Goal: Find specific page/section: Find specific page/section

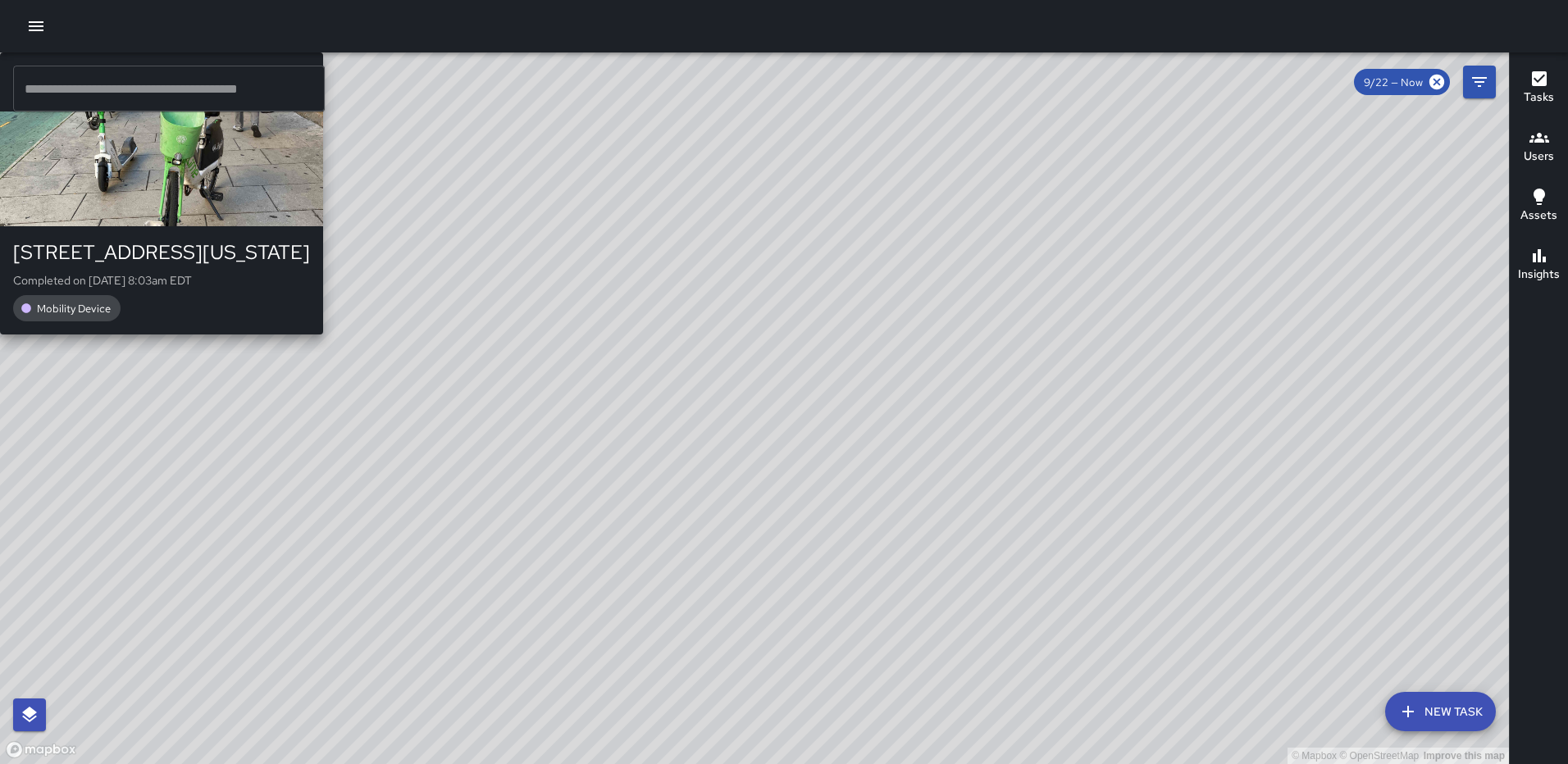
click at [546, 466] on div "© Mapbox © OpenStreetMap Improve this map [PERSON_NAME] [PERSON_NAME] [STREET_A…" at bounding box center [754, 408] width 1508 height 712
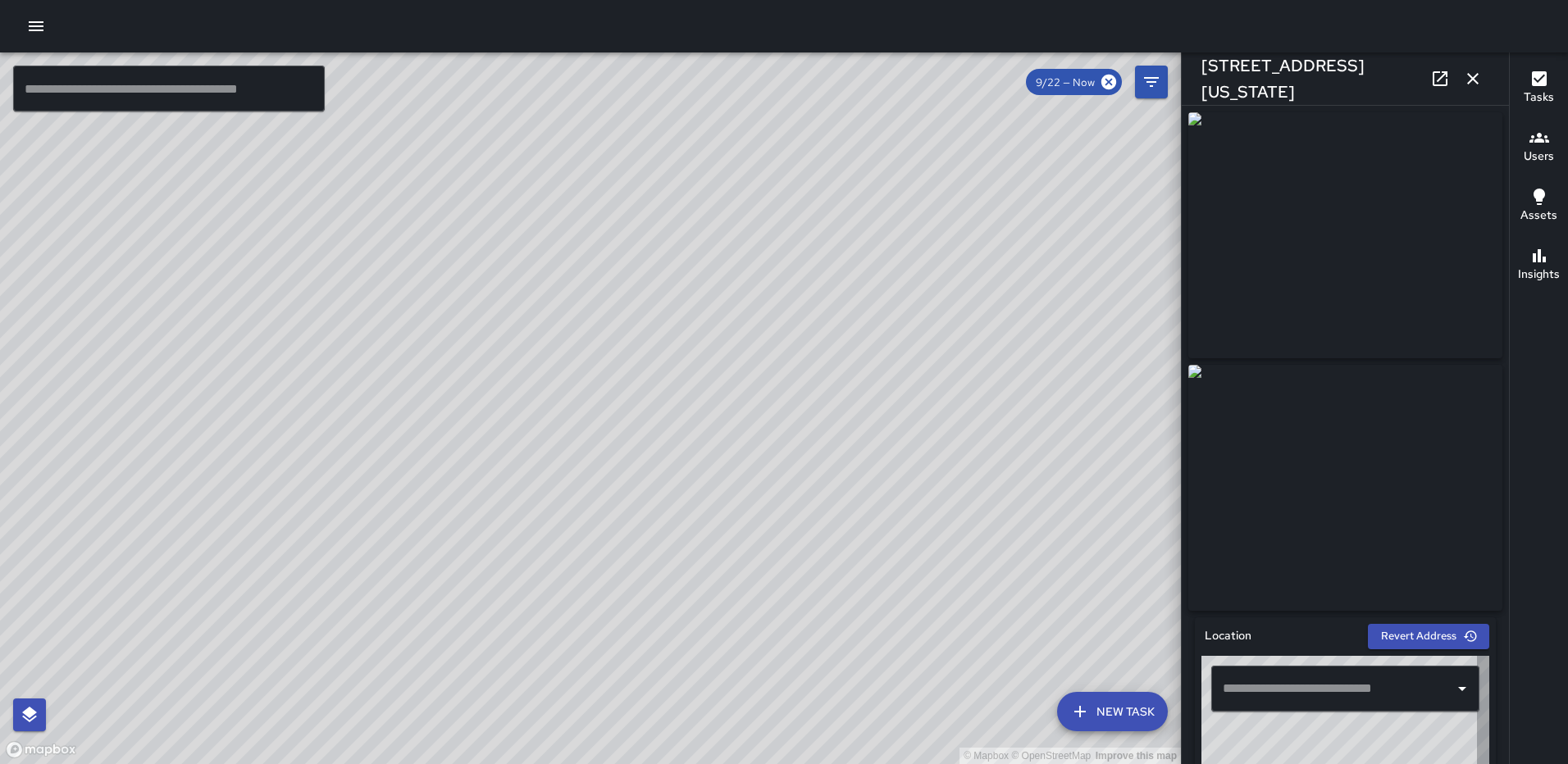
type input "**********"
click at [1472, 80] on icon "button" at bounding box center [1472, 78] width 20 height 20
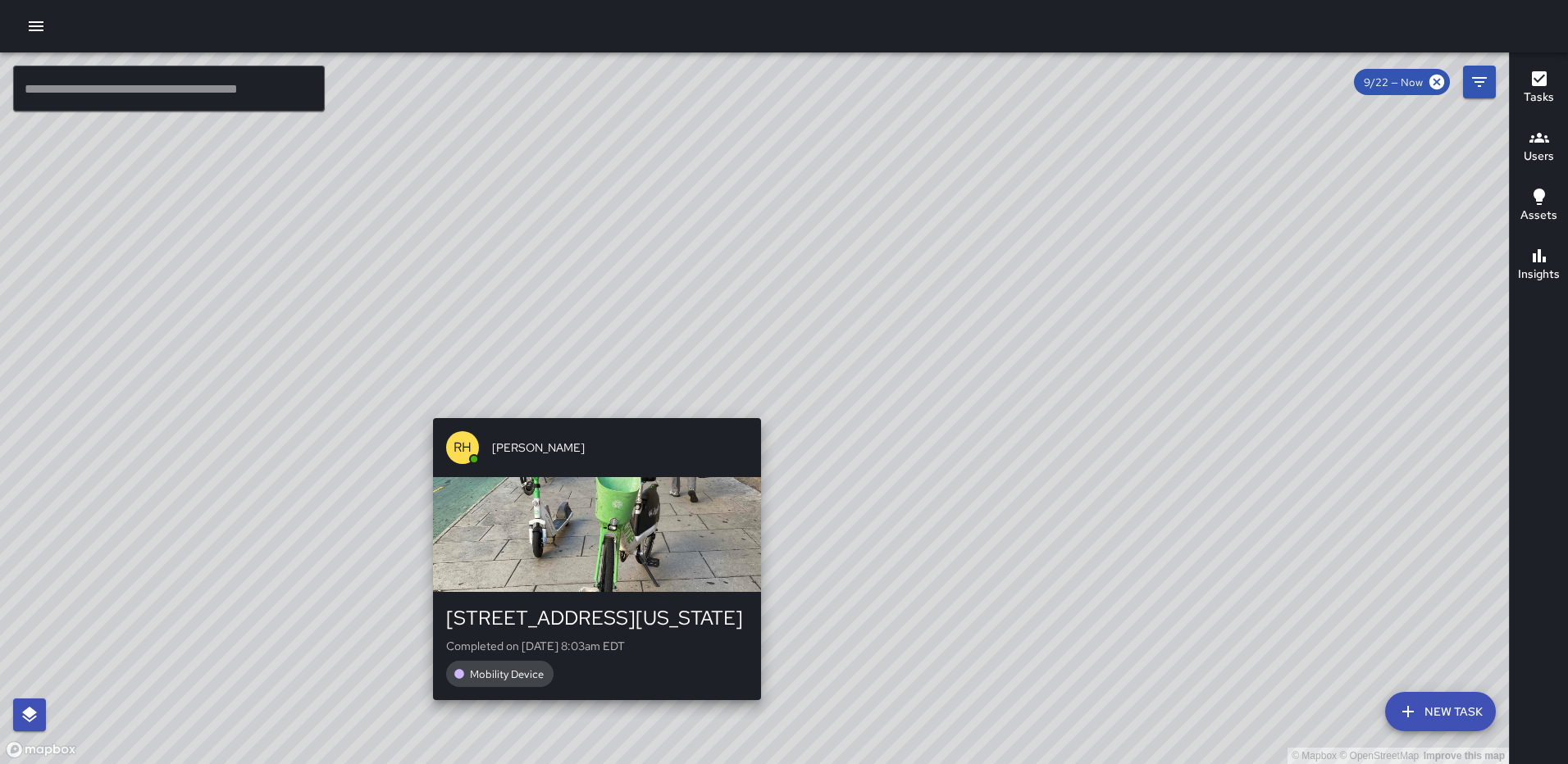
click at [755, 405] on div "© Mapbox © OpenStreetMap Improve this map [PERSON_NAME] [PERSON_NAME] [STREET_A…" at bounding box center [754, 408] width 1508 height 712
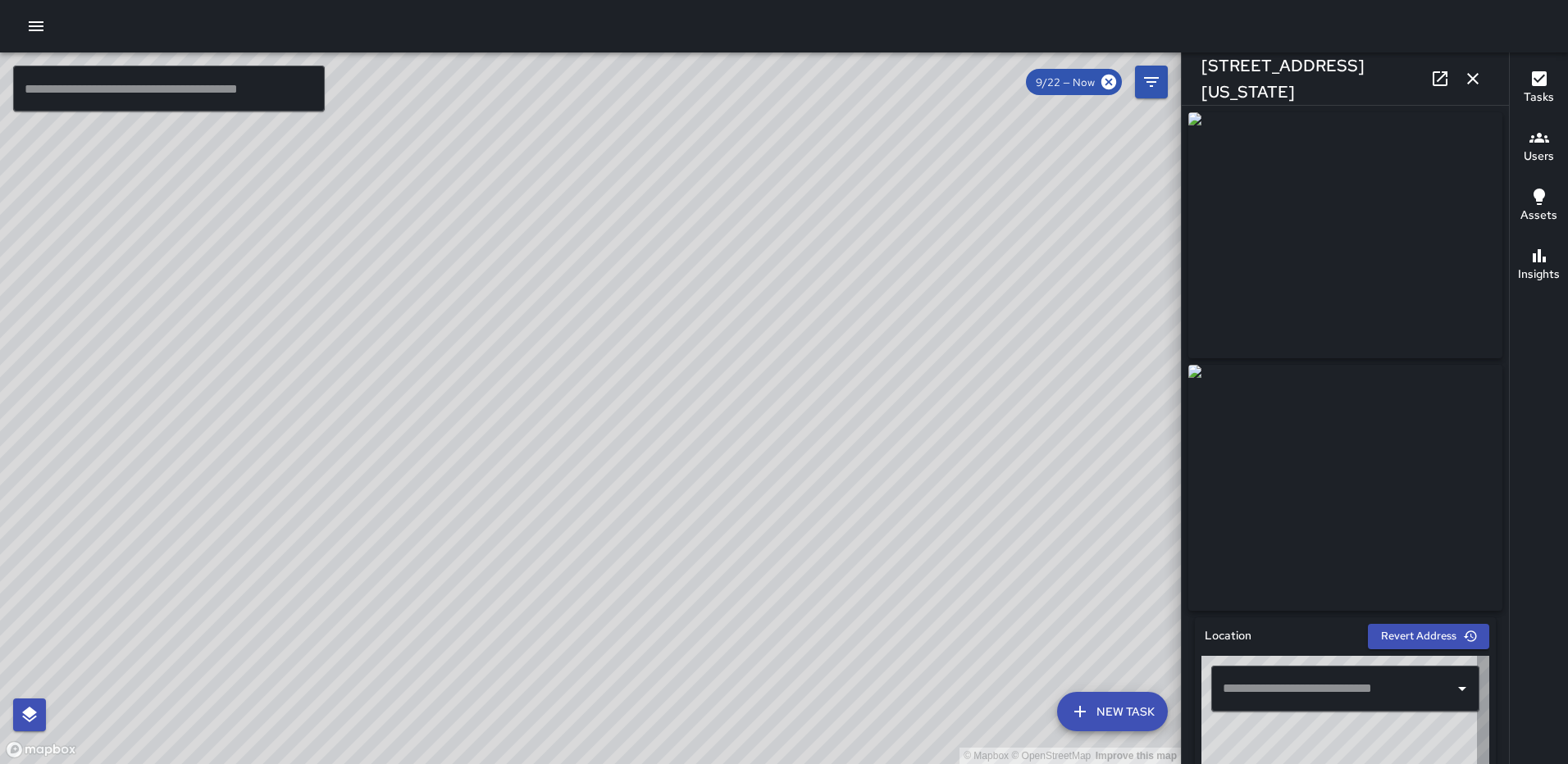
type input "**********"
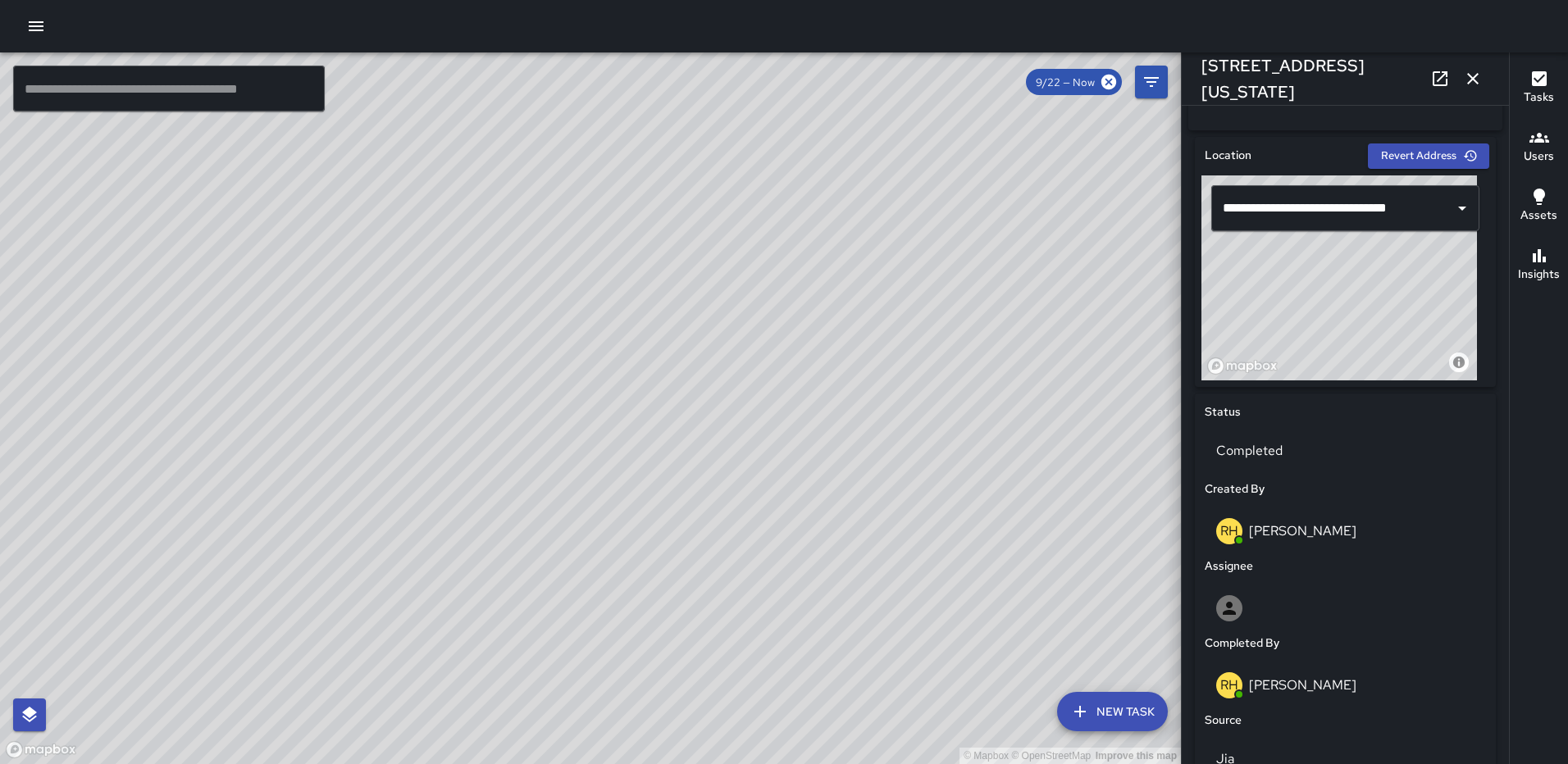
scroll to position [508, 0]
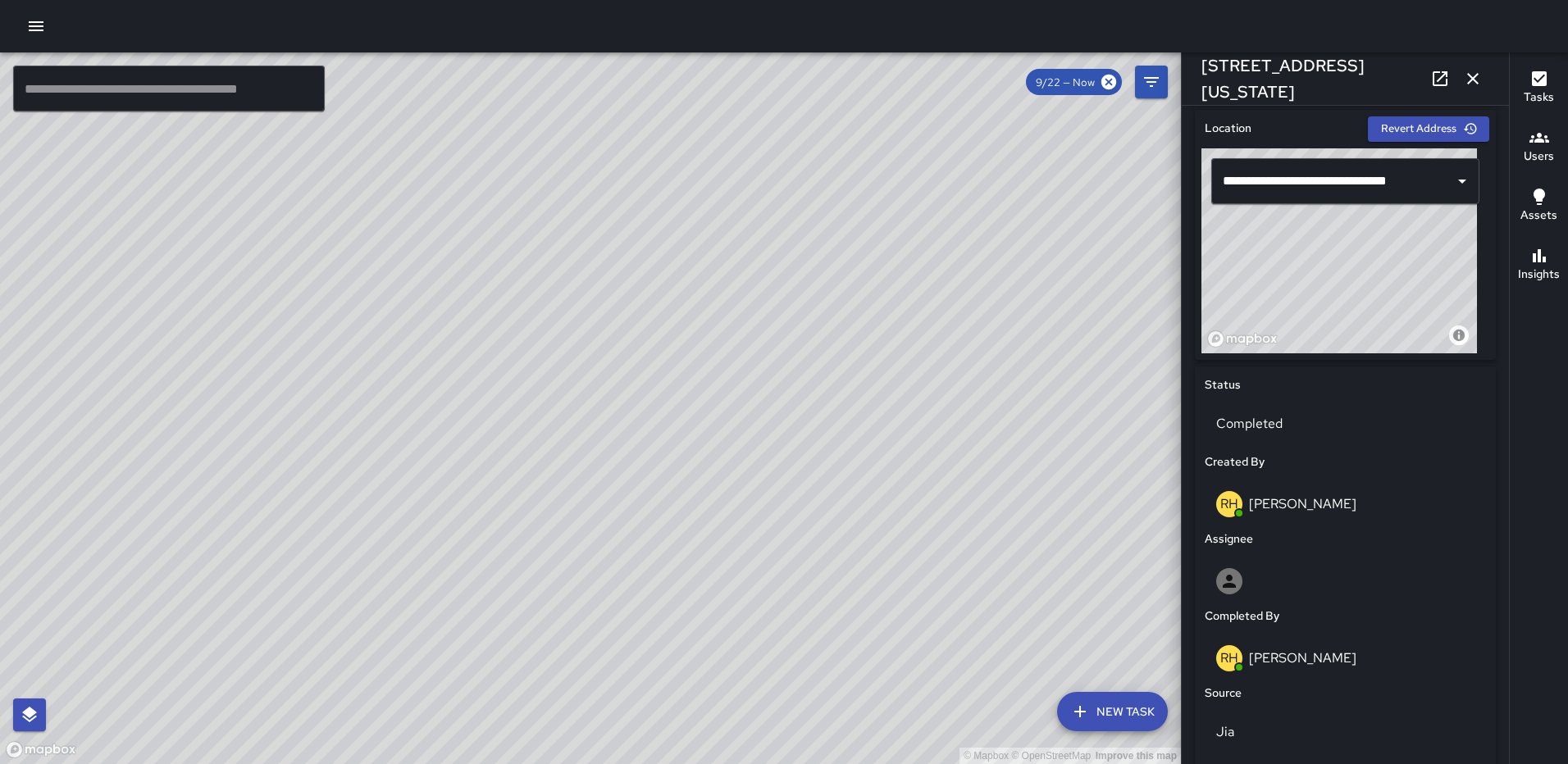
drag, startPoint x: 1318, startPoint y: 283, endPoint x: 1236, endPoint y: 269, distance: 83.2
click at [1236, 269] on div "© Mapbox © OpenStreetMap Improve this map" at bounding box center [1338, 251] width 275 height 205
click at [1471, 71] on icon "button" at bounding box center [1472, 78] width 20 height 20
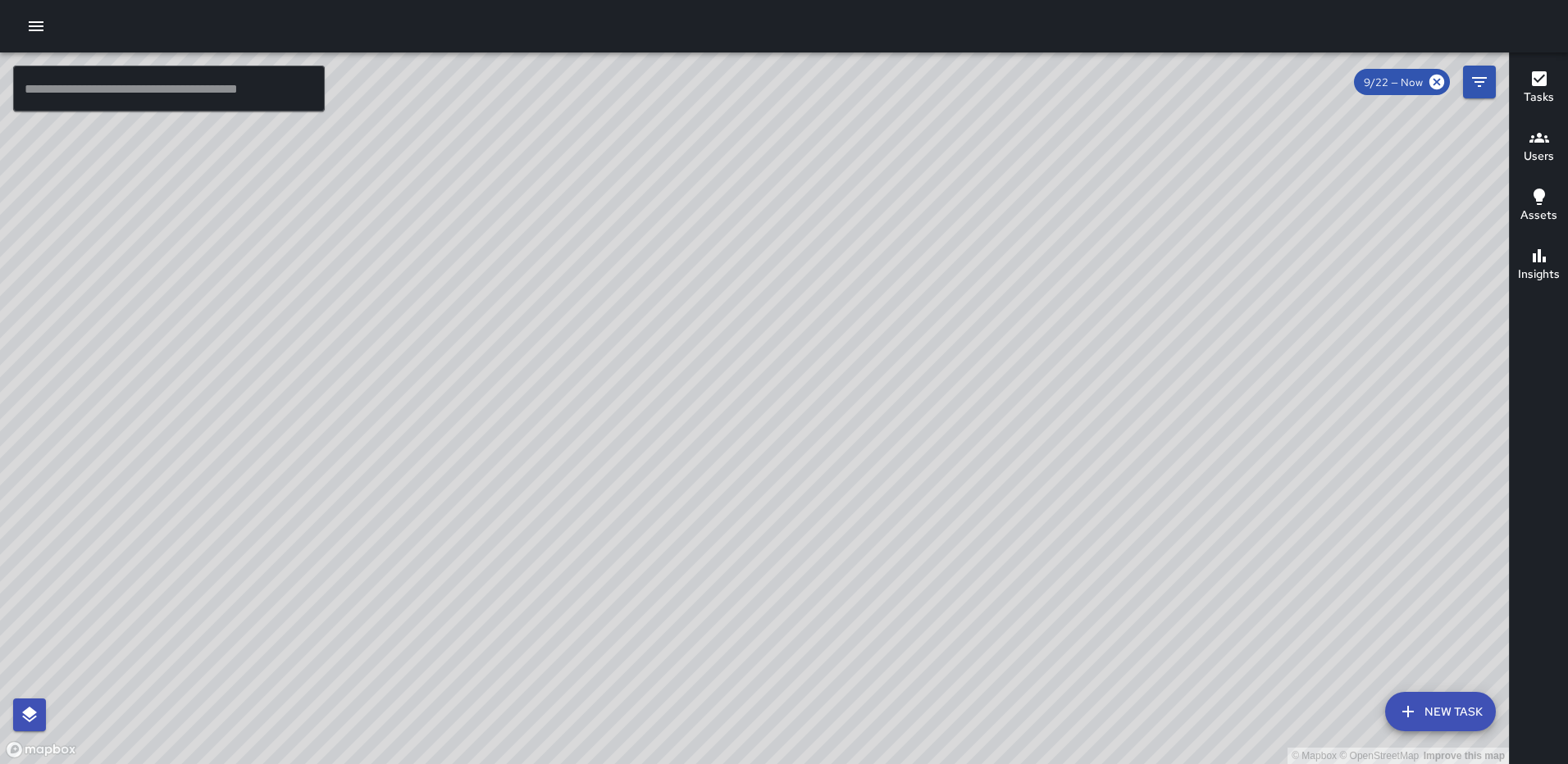
drag, startPoint x: 806, startPoint y: 311, endPoint x: 726, endPoint y: 626, distance: 325.0
click at [748, 646] on div "© Mapbox © OpenStreetMap Improve this map" at bounding box center [754, 408] width 1508 height 712
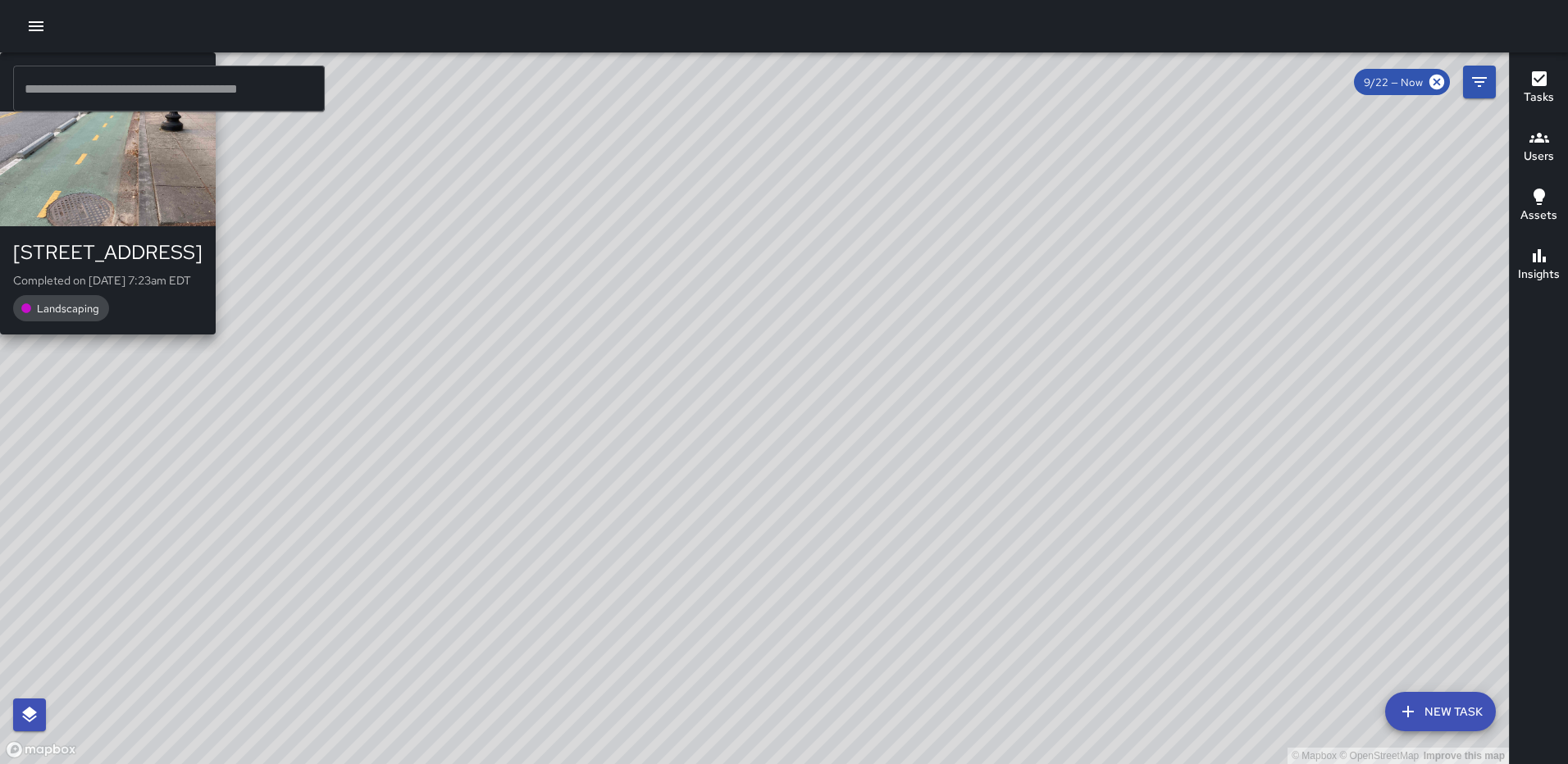
click at [907, 294] on div "© Mapbox © OpenStreetMap Improve this map [PERSON_NAME] [PERSON_NAME] [STREET_A…" at bounding box center [754, 408] width 1508 height 712
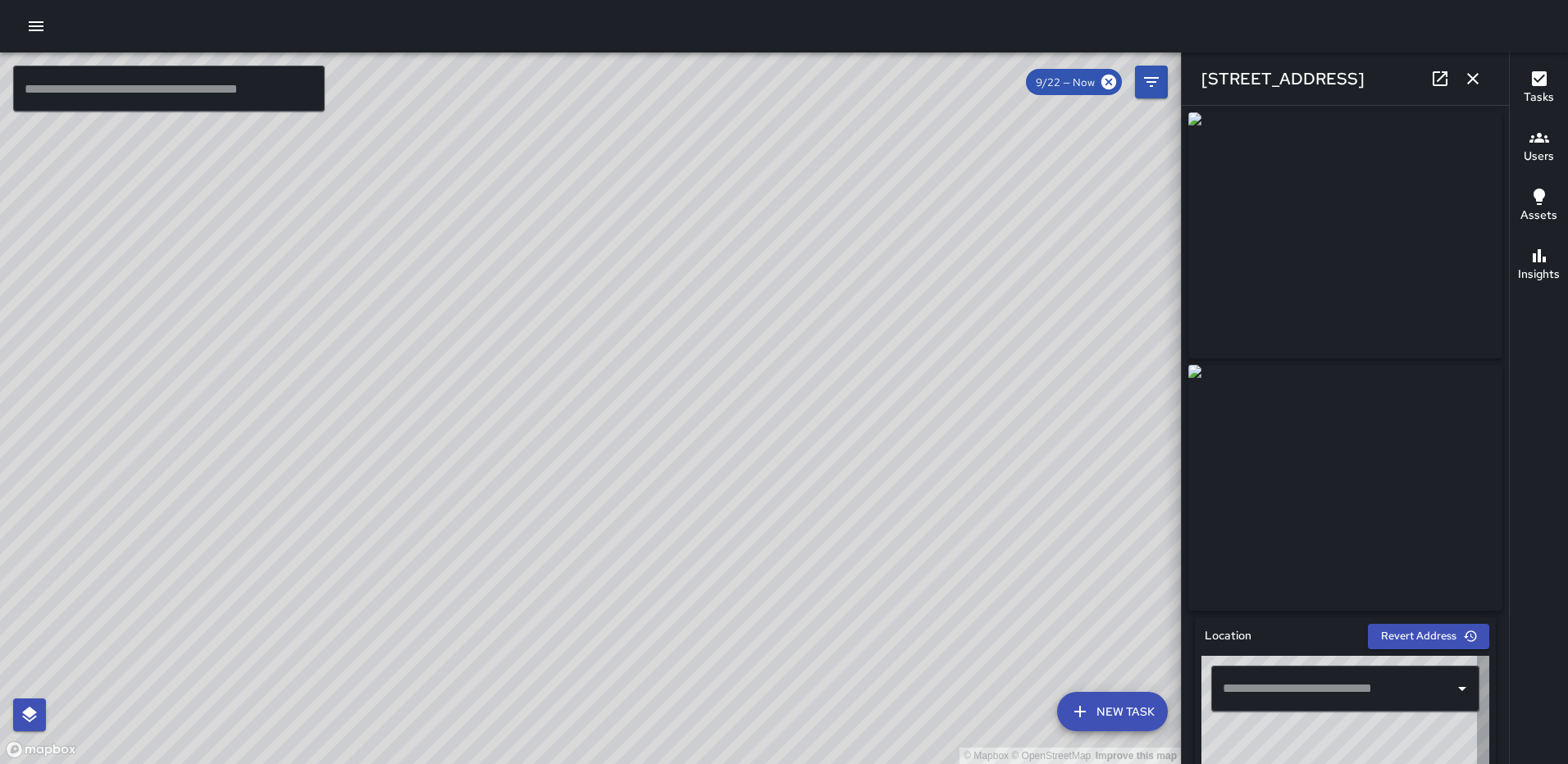
type input "**********"
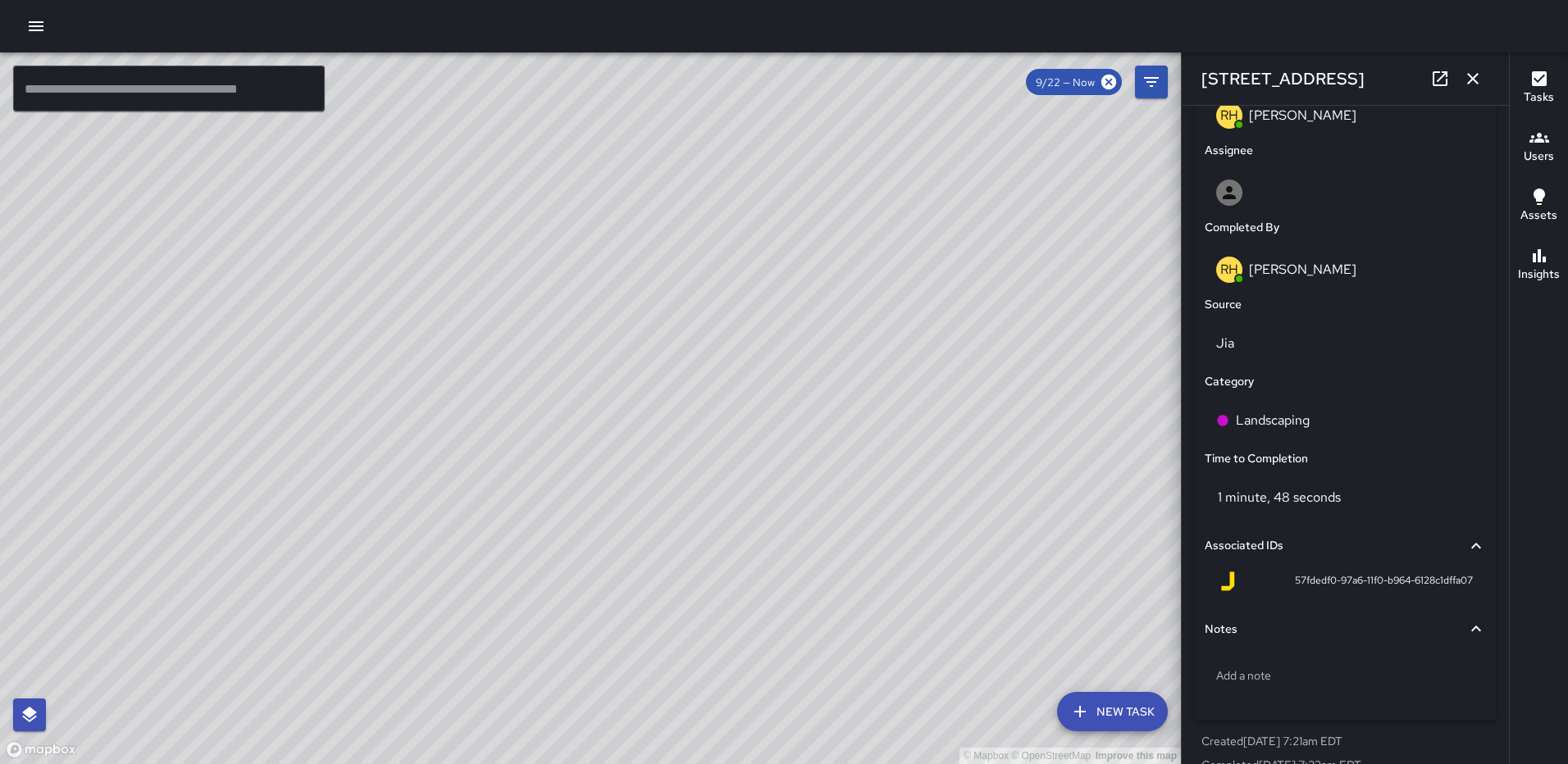
scroll to position [902, 0]
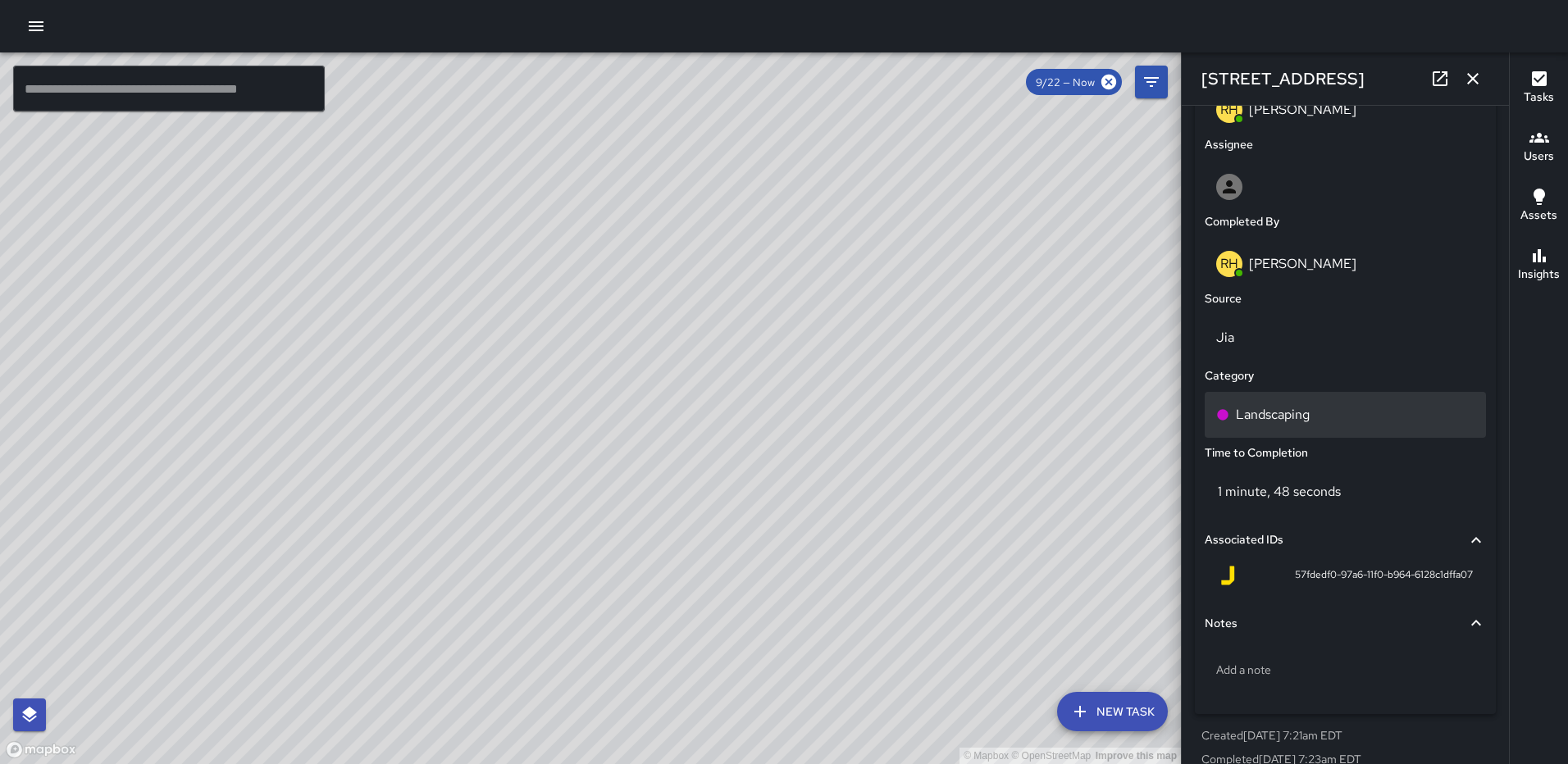
click at [1290, 422] on p "Landscaping" at bounding box center [1273, 415] width 74 height 20
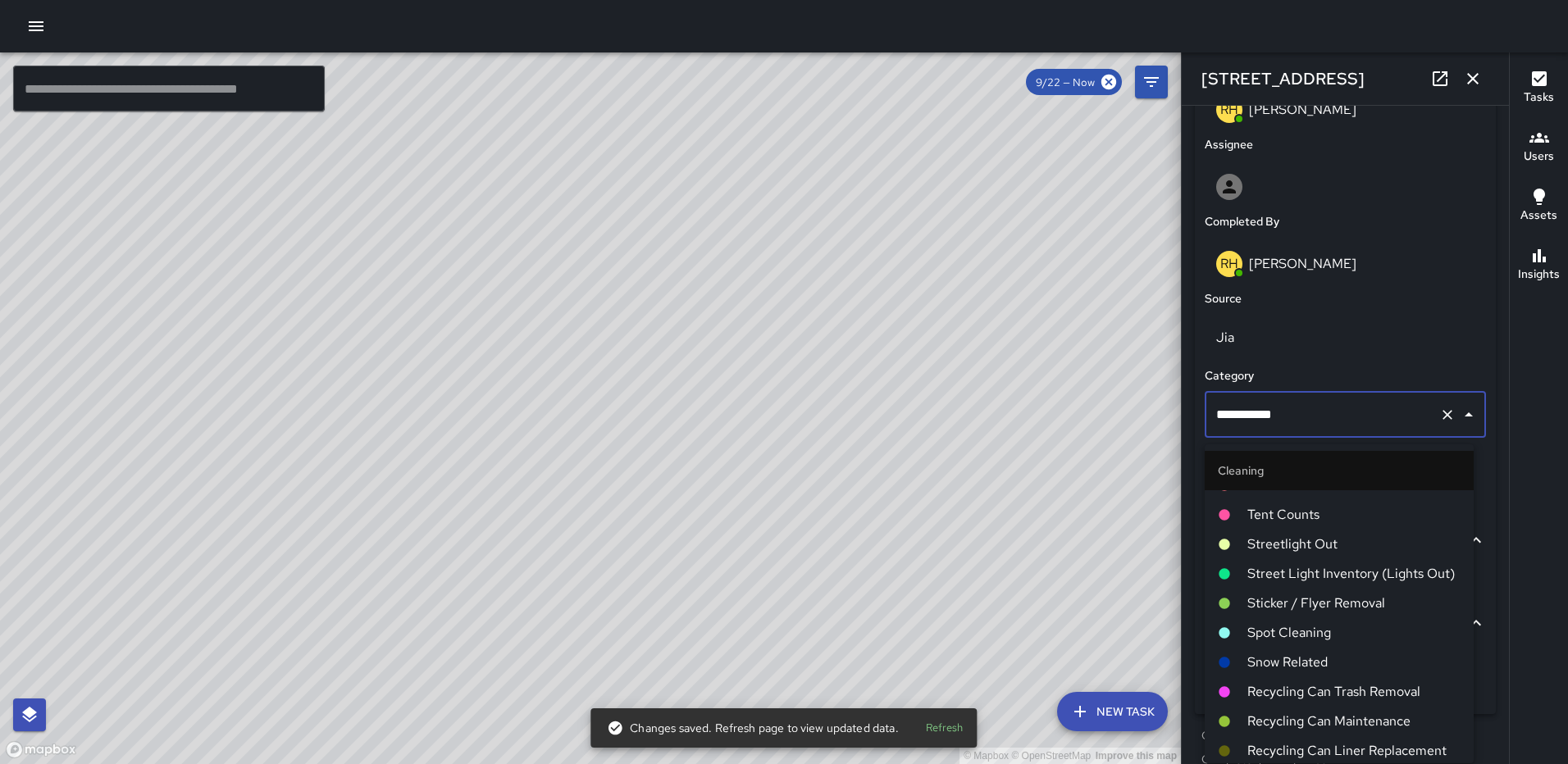
scroll to position [0, 0]
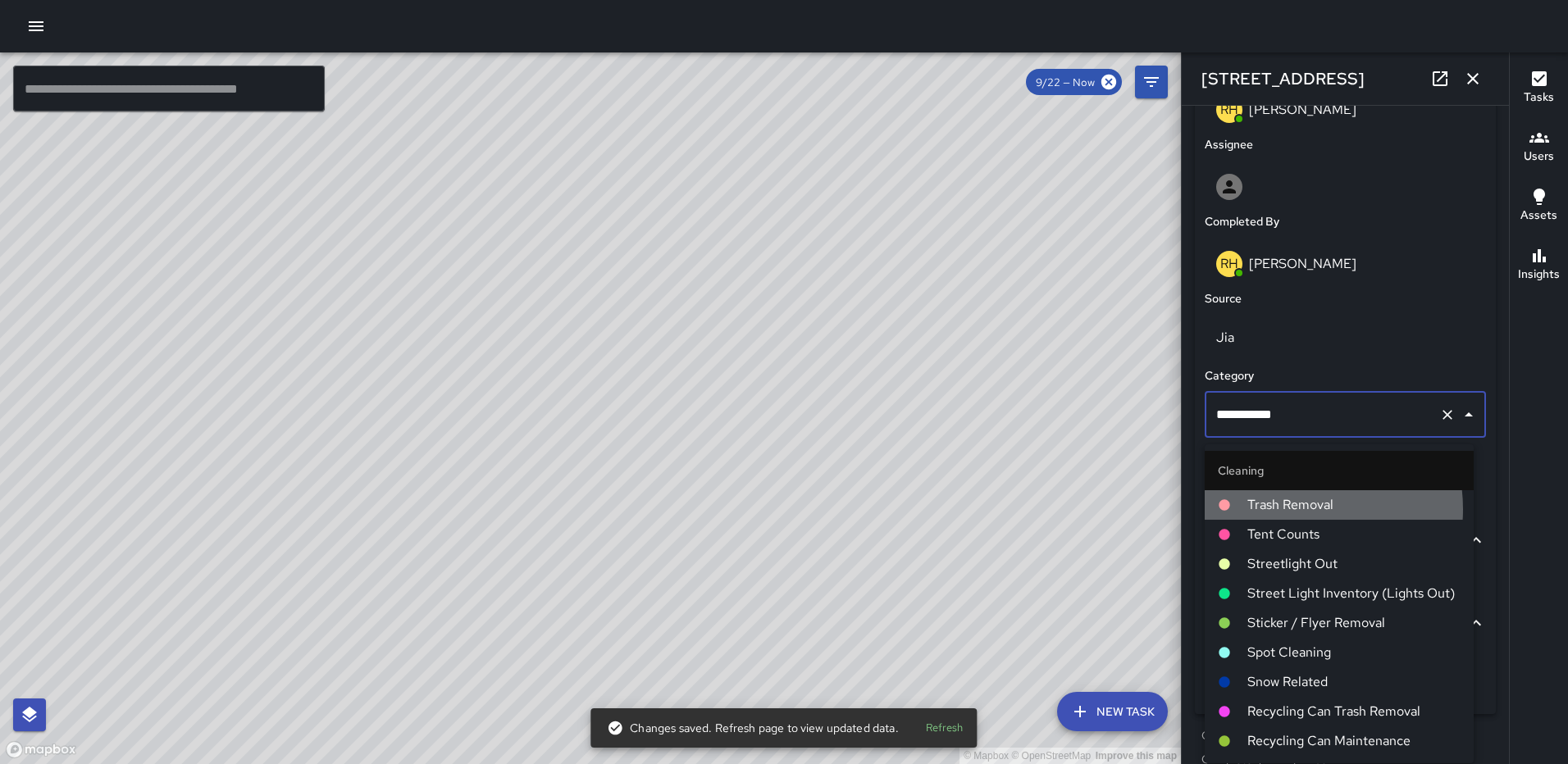
click at [1292, 508] on span "Trash Removal" at bounding box center [1353, 505] width 213 height 20
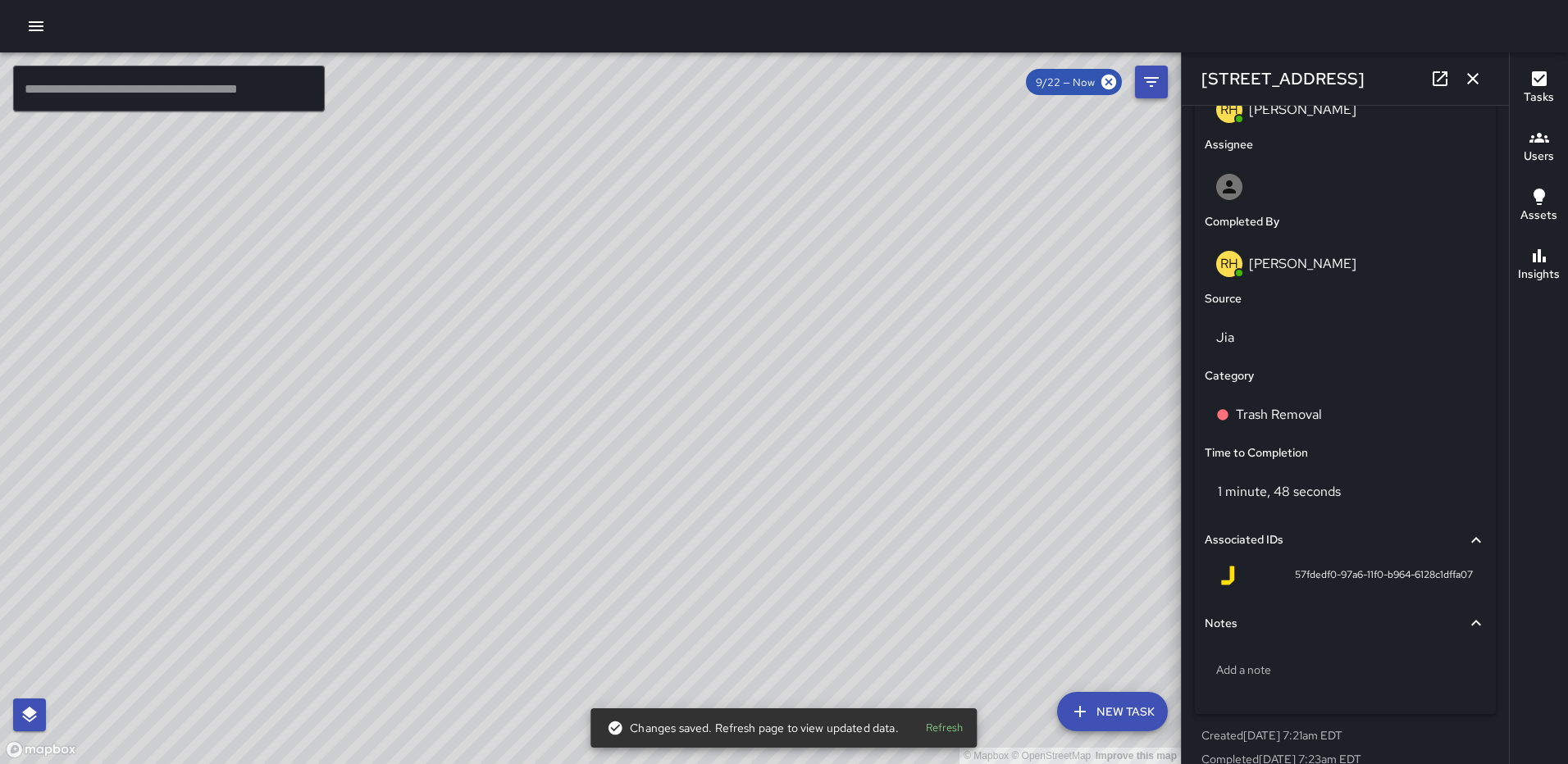
click at [1471, 68] on button "button" at bounding box center [1472, 78] width 32 height 32
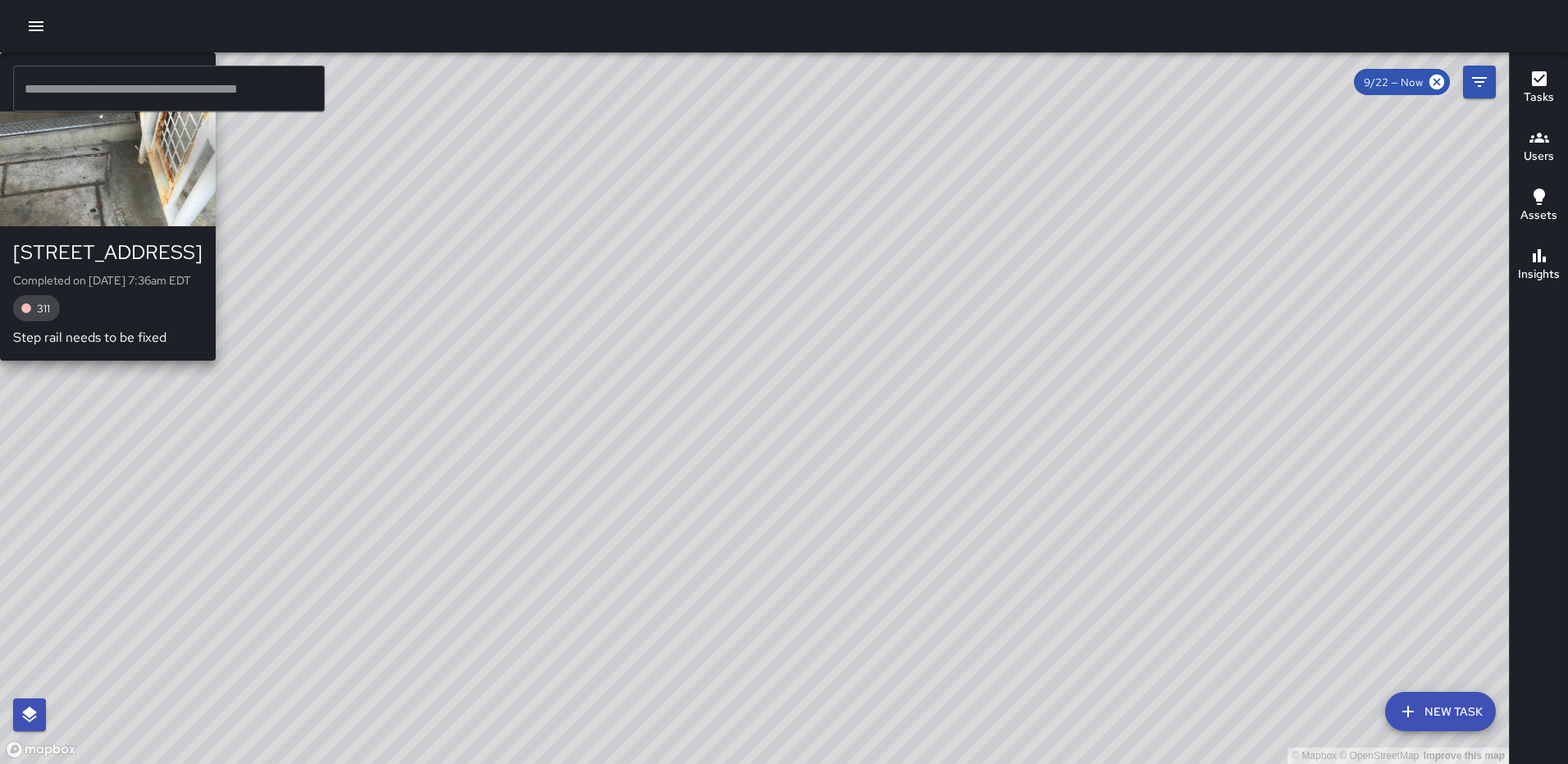
click at [949, 175] on div "© Mapbox © OpenStreetMap Improve this map [PERSON_NAME] [PERSON_NAME] [STREET_A…" at bounding box center [754, 408] width 1508 height 712
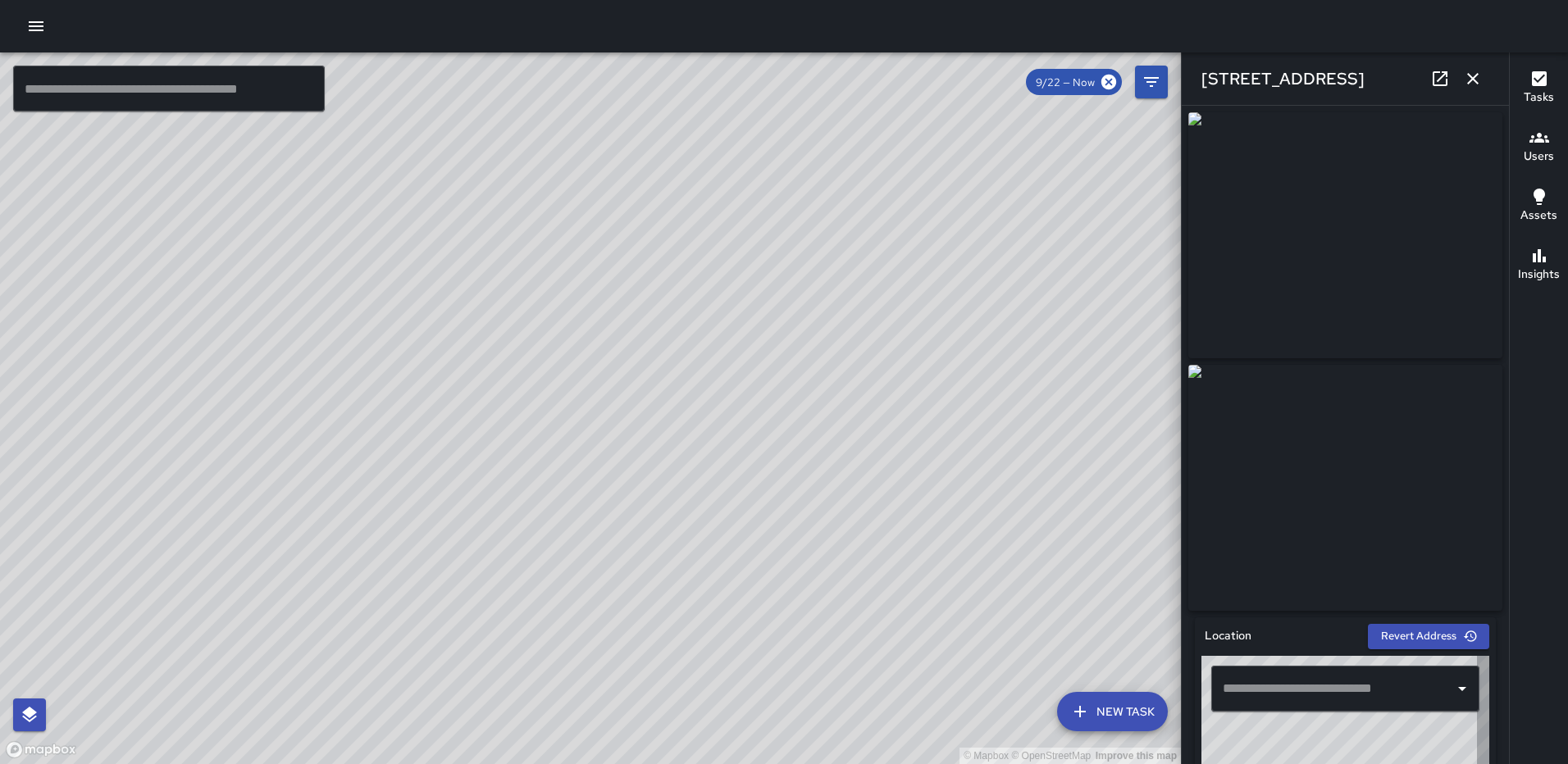
type input "**********"
click at [1475, 82] on icon "button" at bounding box center [1472, 78] width 20 height 20
